Goal: Task Accomplishment & Management: Complete application form

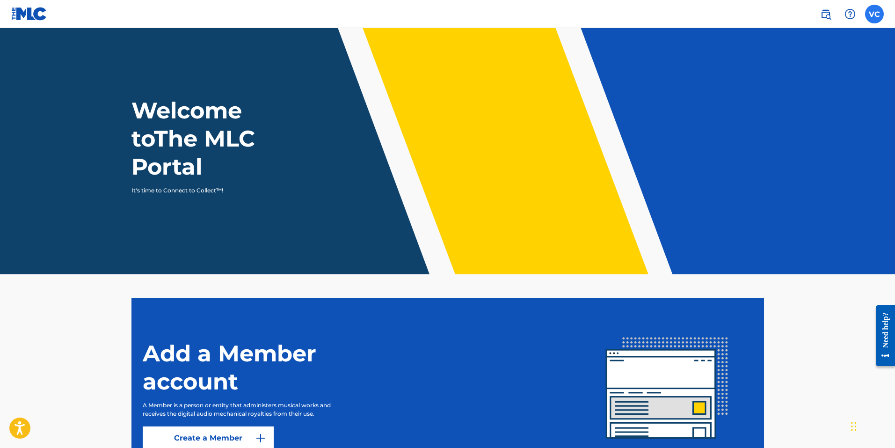
click at [878, 12] on label at bounding box center [874, 14] width 19 height 19
click at [874, 14] on input "[PERSON_NAME] [PERSON_NAME] [EMAIL_ADDRESS][DOMAIN_NAME] Notification Preferenc…" at bounding box center [874, 14] width 0 height 0
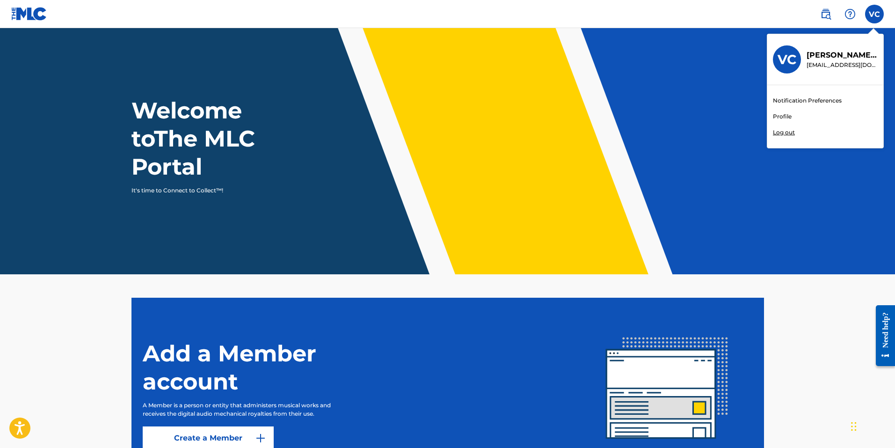
click at [786, 115] on link "Profile" at bounding box center [782, 116] width 19 height 8
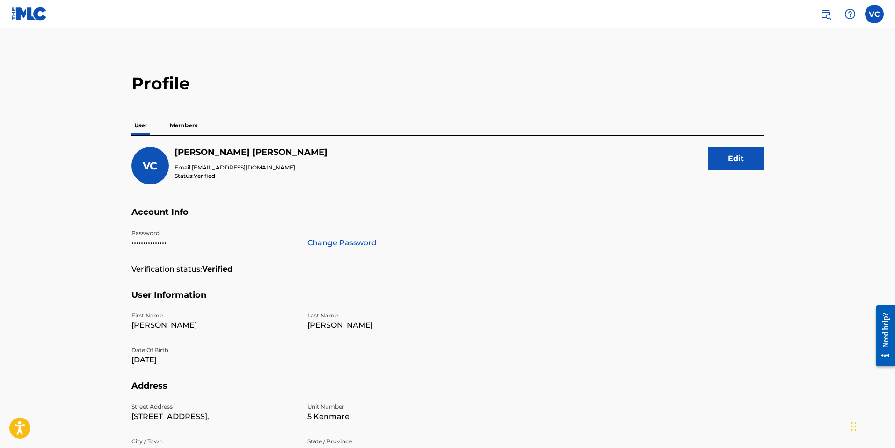
click at [179, 129] on p "Members" at bounding box center [183, 126] width 33 height 20
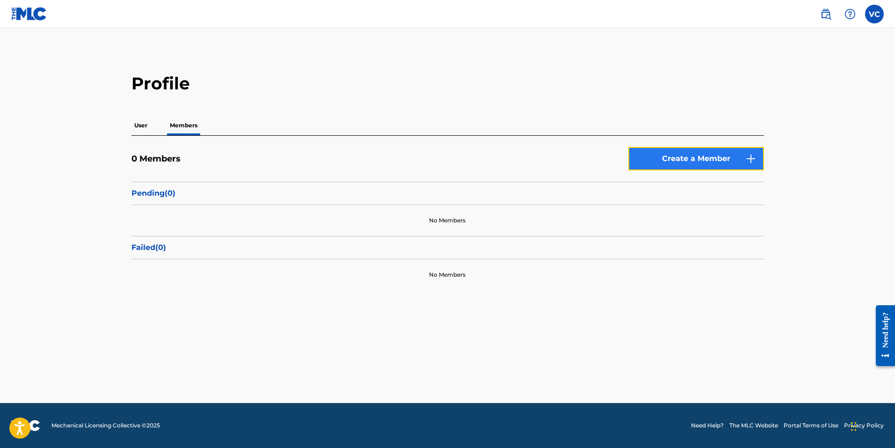
click at [692, 164] on link "Create a Member" at bounding box center [696, 158] width 136 height 23
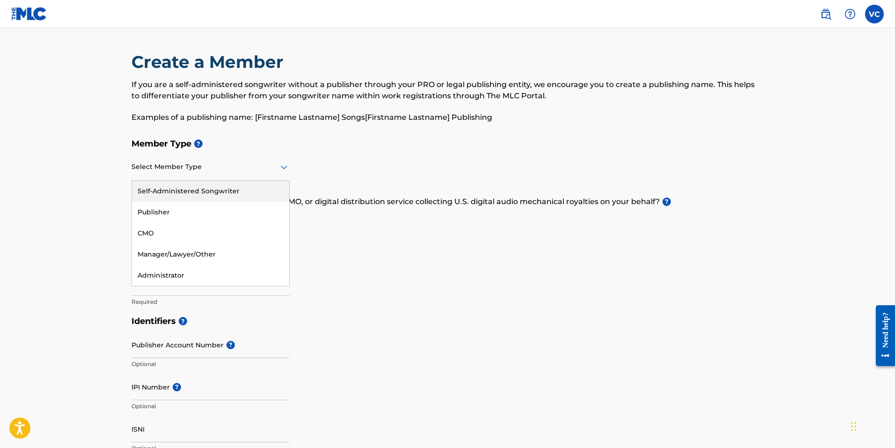
click at [212, 175] on div "Select Member Type" at bounding box center [210, 167] width 158 height 27
click at [200, 195] on div "Self-Administered Songwriter" at bounding box center [210, 191] width 157 height 21
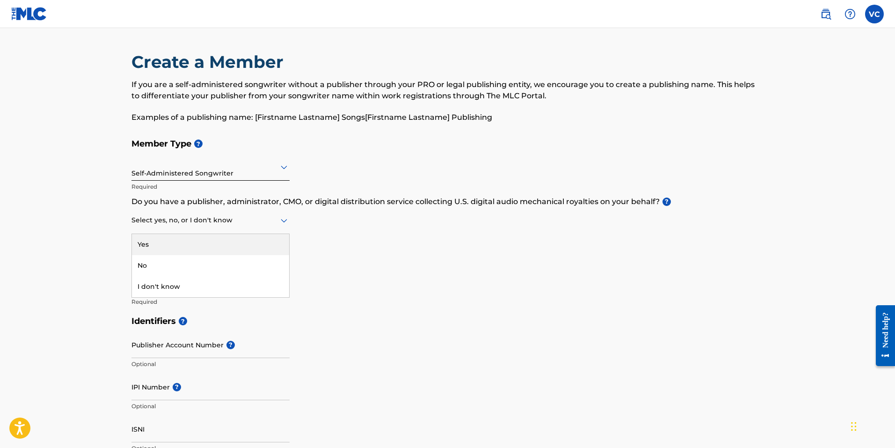
click at [176, 220] on div at bounding box center [210, 220] width 158 height 12
click at [190, 224] on div at bounding box center [210, 220] width 158 height 12
click at [157, 286] on div "I don't know" at bounding box center [210, 286] width 157 height 21
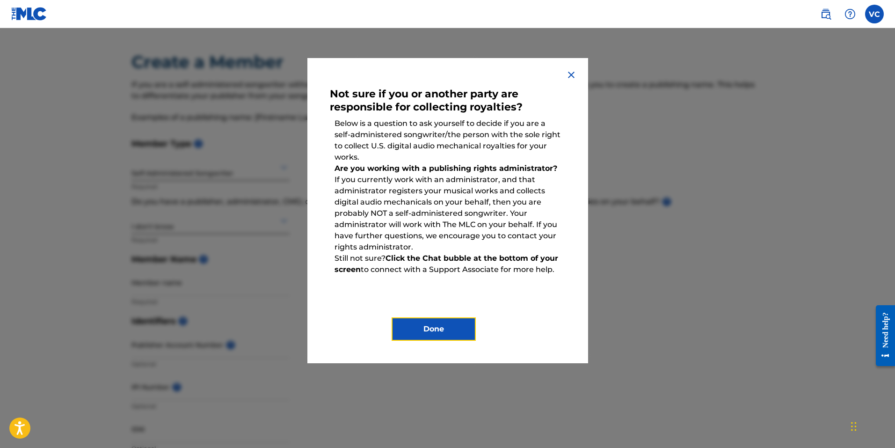
click at [446, 323] on button "Done" at bounding box center [434, 328] width 84 height 23
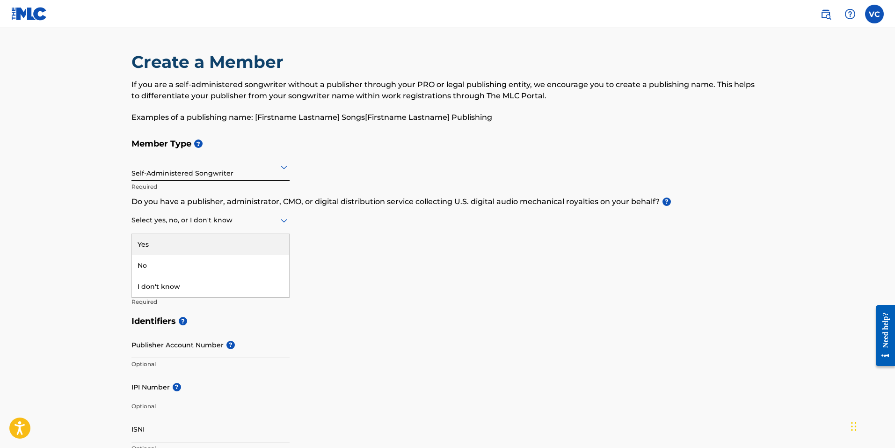
click at [187, 221] on div at bounding box center [210, 220] width 158 height 12
click at [71, 323] on main "Create a Member If you are a self-administered songwriter without a publisher t…" at bounding box center [447, 448] width 895 height 840
click at [371, 330] on h5 "Identifiers ?" at bounding box center [447, 321] width 632 height 20
click at [172, 229] on div "Select yes, no, or I don't know" at bounding box center [210, 220] width 158 height 27
click at [69, 231] on main "Create a Member If you are a self-administered songwriter without a publisher t…" at bounding box center [447, 448] width 895 height 840
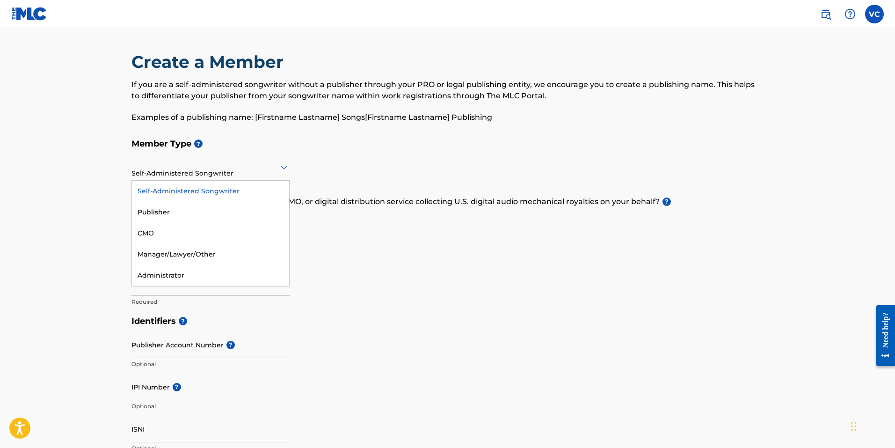
click at [190, 174] on div "Self-Administered Songwriter" at bounding box center [210, 166] width 158 height 23
click at [168, 273] on div "Administrator" at bounding box center [210, 275] width 157 height 21
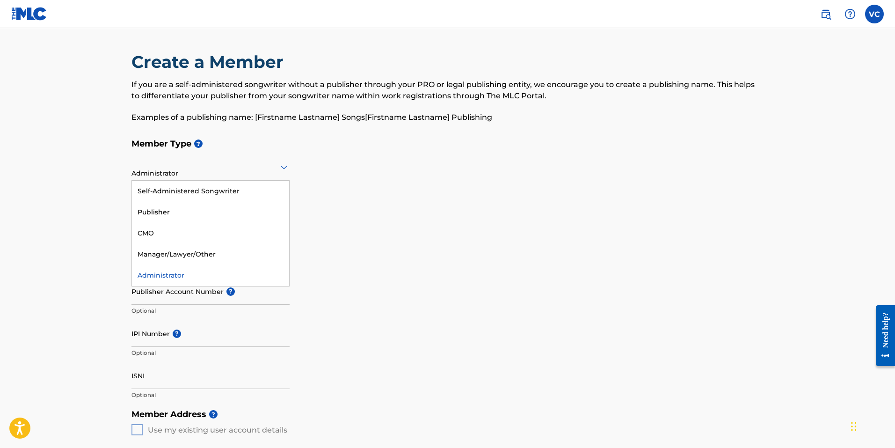
click at [220, 174] on div "Administrator" at bounding box center [210, 166] width 158 height 23
click at [179, 195] on div "Self-Administered Songwriter" at bounding box center [210, 191] width 157 height 21
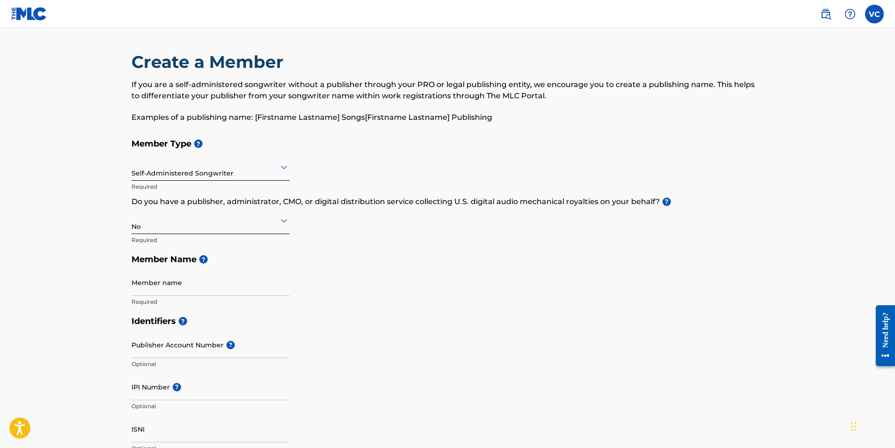
click at [186, 229] on div "No" at bounding box center [210, 220] width 158 height 23
click at [154, 252] on div "Yes" at bounding box center [210, 244] width 157 height 21
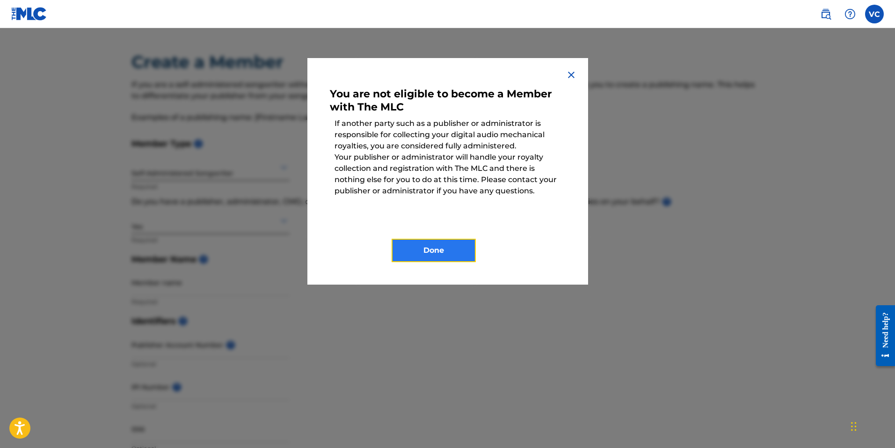
click at [449, 255] on button "Done" at bounding box center [434, 250] width 84 height 23
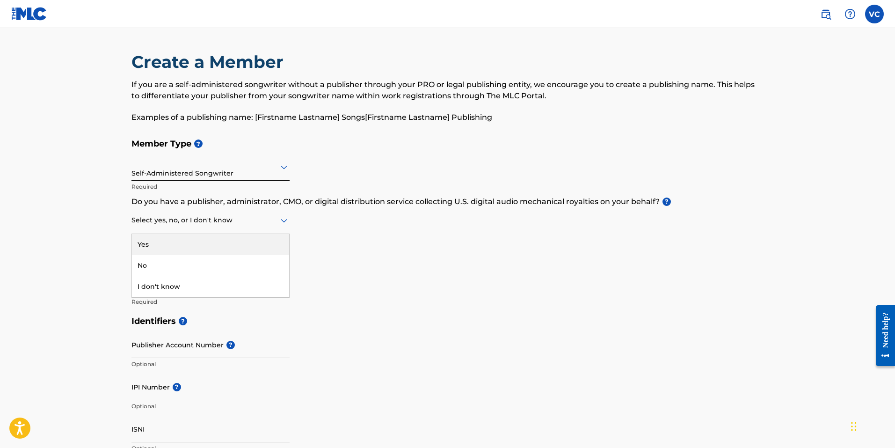
click at [189, 221] on div at bounding box center [210, 220] width 158 height 12
click at [188, 264] on div "No" at bounding box center [210, 265] width 157 height 21
click at [337, 253] on h5 "Member Name ?" at bounding box center [447, 259] width 632 height 20
click at [879, 18] on label at bounding box center [874, 14] width 19 height 19
click at [874, 14] on input "[PERSON_NAME] [PERSON_NAME] [EMAIL_ADDRESS][DOMAIN_NAME] Notification Preferenc…" at bounding box center [874, 14] width 0 height 0
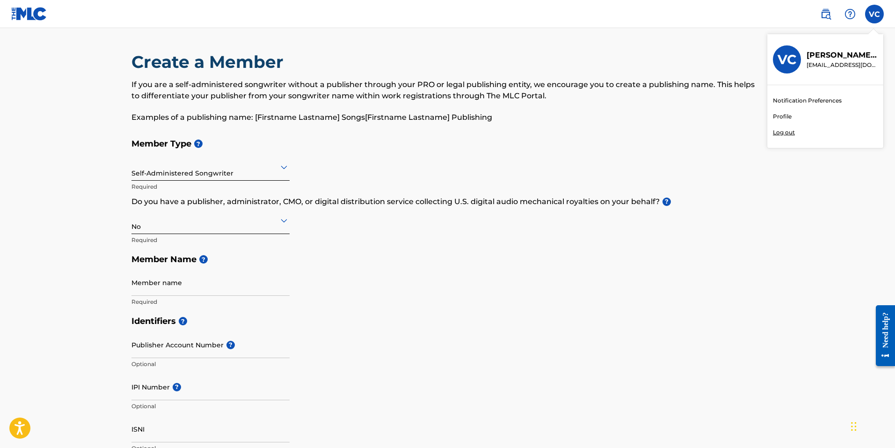
click at [794, 133] on p "Log out" at bounding box center [784, 132] width 22 height 8
click at [874, 14] on input "[PERSON_NAME] [PERSON_NAME] [EMAIL_ADDRESS][DOMAIN_NAME] Notification Preferenc…" at bounding box center [874, 14] width 0 height 0
